Goal: Use online tool/utility: Utilize a website feature to perform a specific function

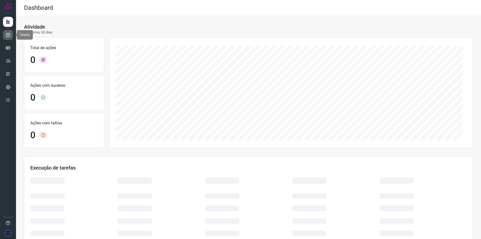
click at [10, 34] on icon at bounding box center [8, 34] width 5 height 5
click at [7, 34] on icon at bounding box center [8, 34] width 5 height 5
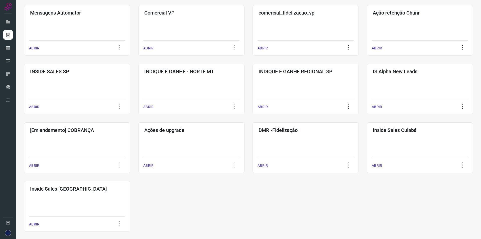
scroll to position [169, 0]
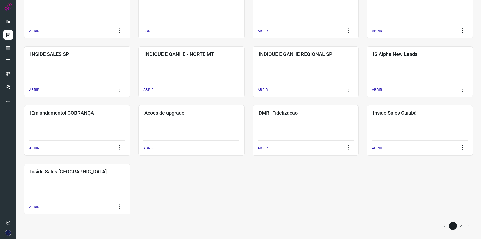
click at [459, 225] on li "2" at bounding box center [461, 226] width 8 height 8
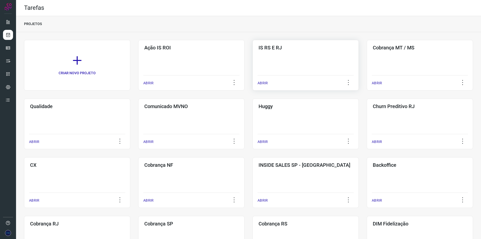
click at [318, 73] on div "IS RS E RJ ABRIR" at bounding box center [306, 65] width 106 height 51
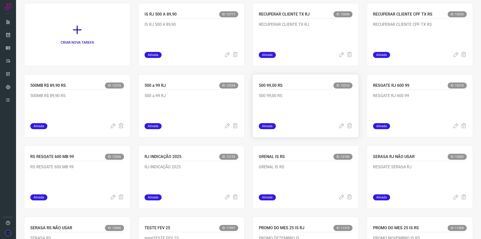
scroll to position [50, 0]
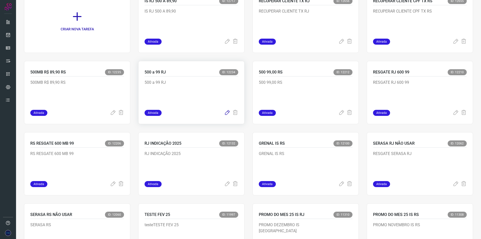
click at [224, 113] on icon at bounding box center [227, 113] width 6 height 6
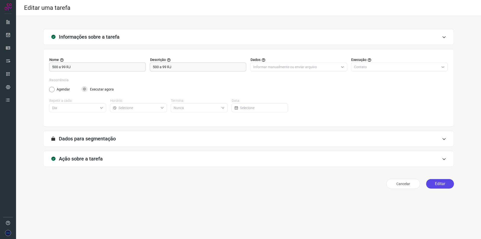
click at [445, 183] on button "Editar" at bounding box center [440, 184] width 28 height 10
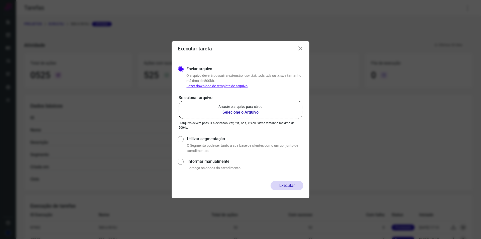
click at [232, 113] on b "Selecione o Arquivo" at bounding box center [241, 112] width 44 height 6
click at [0, 0] on input "Arraste o arquivo para cá ou Selecione o Arquivo" at bounding box center [0, 0] width 0 height 0
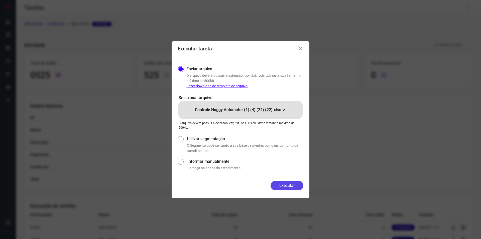
click at [292, 184] on button "Executar" at bounding box center [287, 186] width 33 height 10
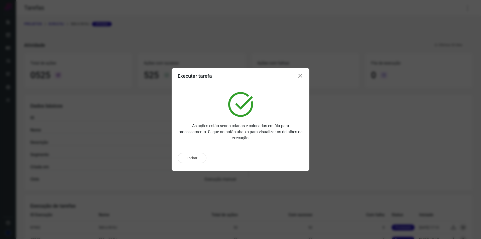
click at [300, 75] on icon at bounding box center [301, 76] width 6 height 6
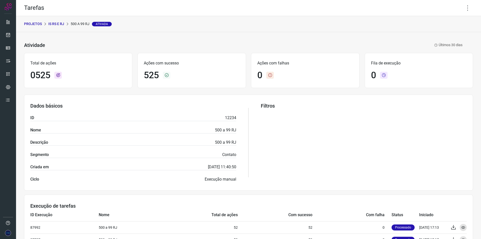
click at [61, 25] on p "IS RS E RJ" at bounding box center [56, 23] width 16 height 5
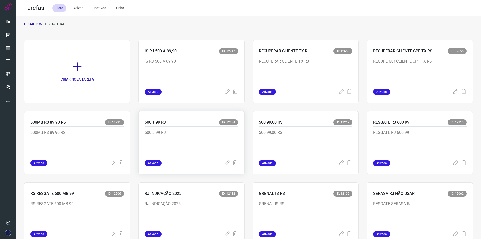
click at [201, 146] on p "500 a 99 RJ" at bounding box center [182, 142] width 75 height 25
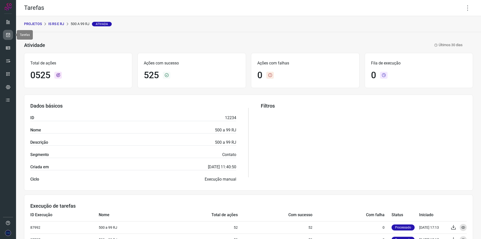
click at [9, 34] on icon at bounding box center [8, 34] width 5 height 5
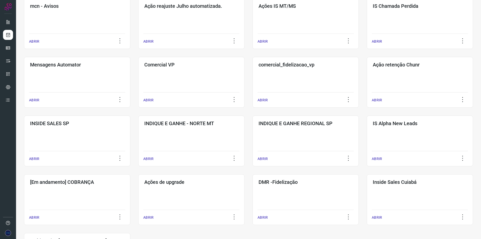
scroll to position [169, 0]
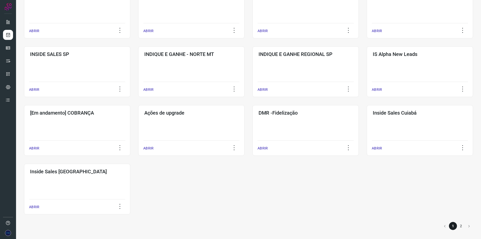
click at [457, 226] on li "2" at bounding box center [461, 226] width 8 height 8
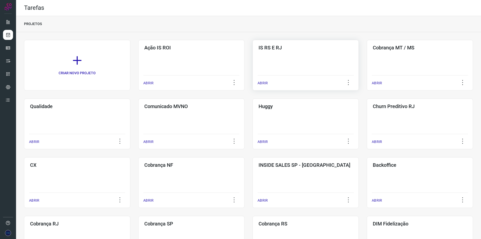
click at [272, 62] on div "IS RS E RJ ABRIR" at bounding box center [306, 65] width 106 height 51
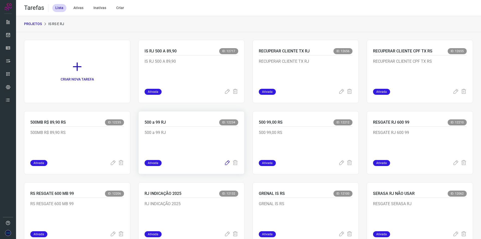
click at [225, 163] on icon at bounding box center [227, 163] width 6 height 6
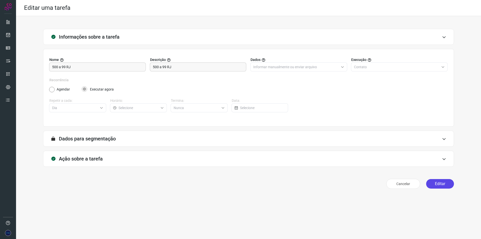
click at [441, 184] on button "Editar" at bounding box center [440, 184] width 28 height 10
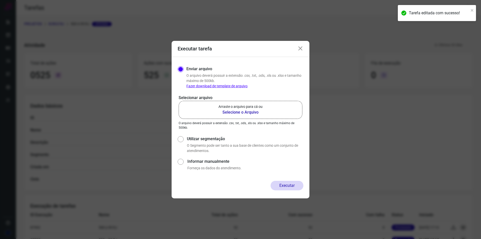
click at [241, 109] on p "Arraste o arquivo para cá ou" at bounding box center [241, 106] width 44 height 5
click at [0, 0] on input "Arraste o arquivo para cá ou Selecione o Arquivo" at bounding box center [0, 0] width 0 height 0
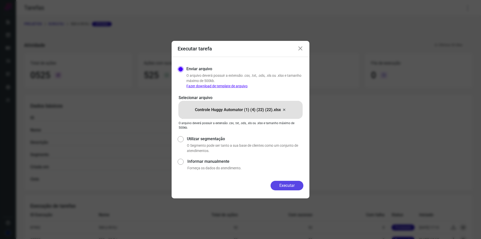
click at [278, 184] on button "Executar" at bounding box center [287, 186] width 33 height 10
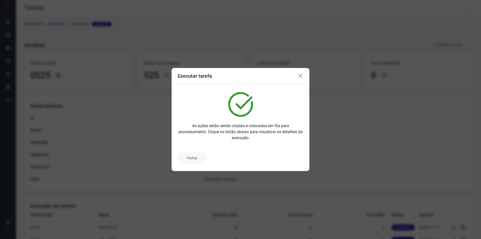
click at [198, 159] on button "Fechar" at bounding box center [192, 158] width 29 height 10
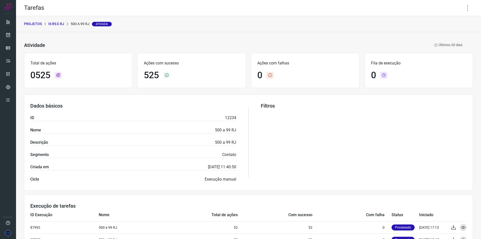
click at [61, 23] on p "IS RS E RJ" at bounding box center [56, 23] width 16 height 5
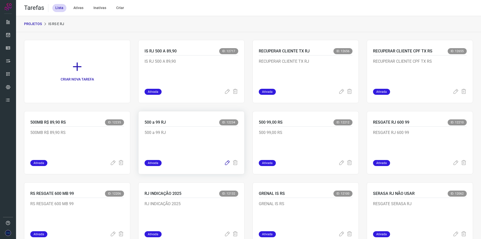
click at [226, 165] on icon at bounding box center [227, 163] width 6 height 6
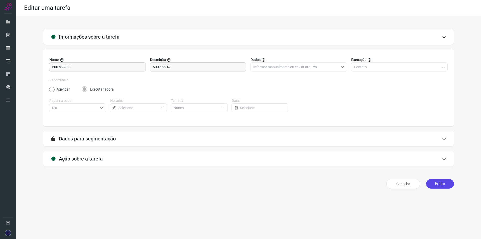
click at [441, 185] on button "Editar" at bounding box center [440, 184] width 28 height 10
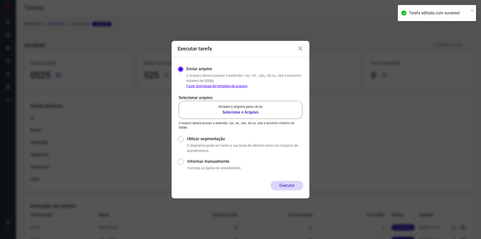
click at [245, 114] on b "Selecione o Arquivo" at bounding box center [241, 112] width 44 height 6
click at [0, 0] on input "Arraste o arquivo para cá ou Selecione o Arquivo" at bounding box center [0, 0] width 0 height 0
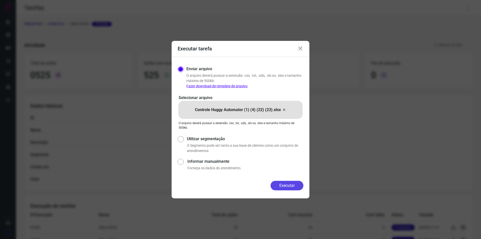
click at [289, 188] on button "Executar" at bounding box center [287, 186] width 33 height 10
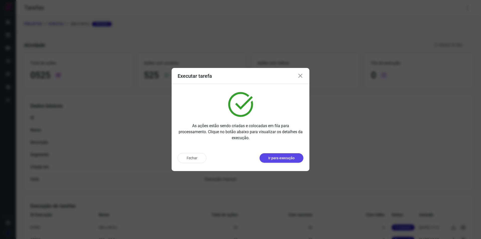
click at [286, 159] on p "Ir para execução" at bounding box center [281, 157] width 26 height 5
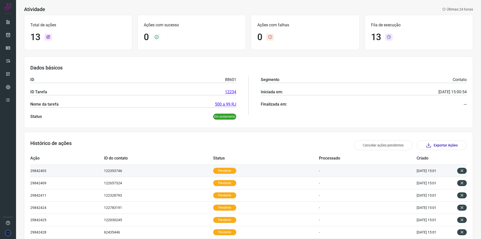
scroll to position [50, 0]
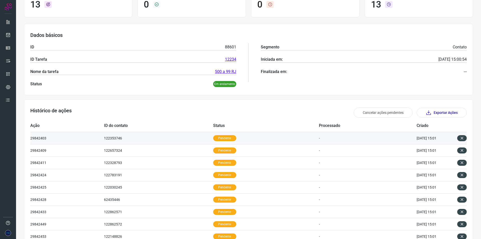
click at [227, 139] on p "Pendente" at bounding box center [224, 138] width 23 height 6
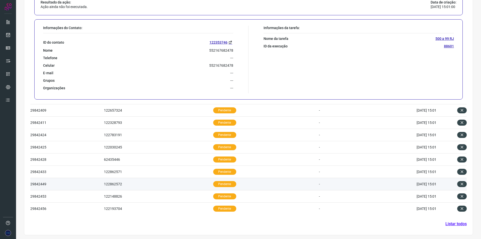
scroll to position [213, 0]
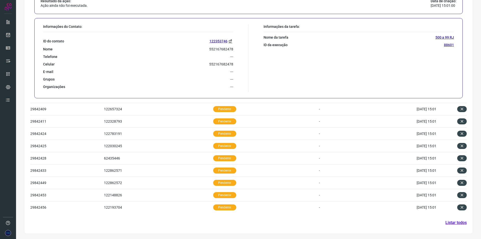
click at [451, 223] on link "Listar todos" at bounding box center [456, 223] width 21 height 6
